Goal: Navigation & Orientation: Find specific page/section

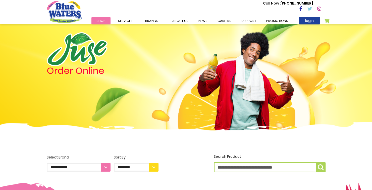
scroll to position [31, 0]
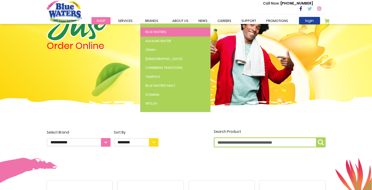
click at [156, 32] on span "Blue Waters" at bounding box center [156, 31] width 21 height 5
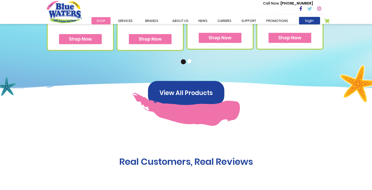
scroll to position [428, 0]
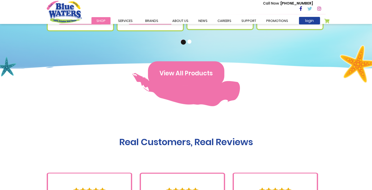
click at [211, 68] on button "View All Products" at bounding box center [186, 73] width 76 height 24
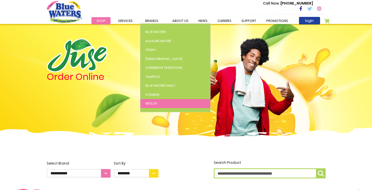
click at [155, 103] on span "WitLuv" at bounding box center [152, 103] width 12 height 5
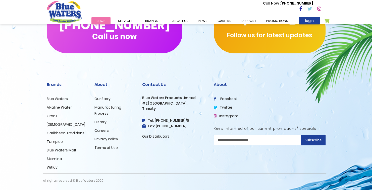
scroll to position [640, 0]
